Goal: Task Accomplishment & Management: Manage account settings

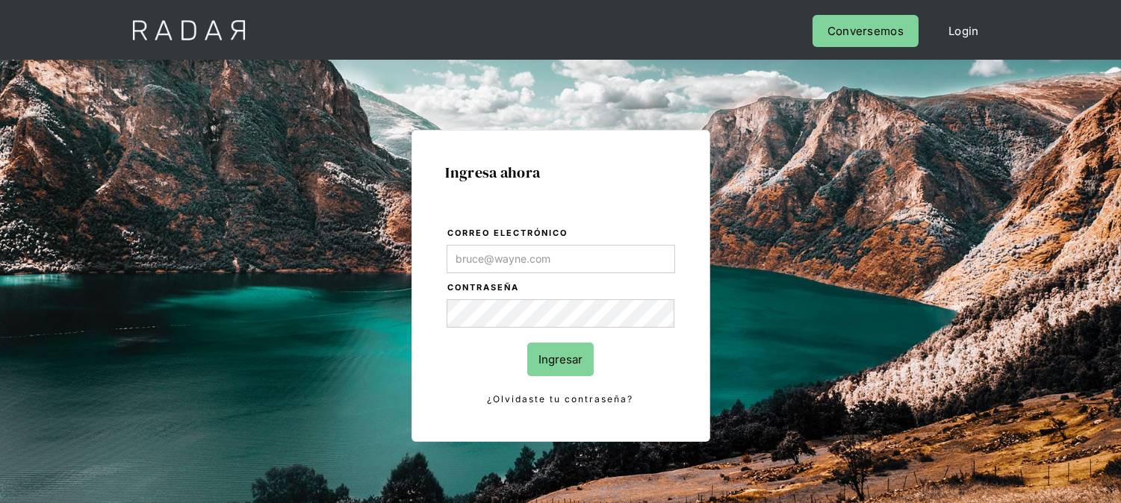
type input "[EMAIL_ADDRESS][DOMAIN_NAME]"
click at [565, 352] on input "Ingresar" at bounding box center [560, 360] width 66 height 34
